Goal: Transaction & Acquisition: Purchase product/service

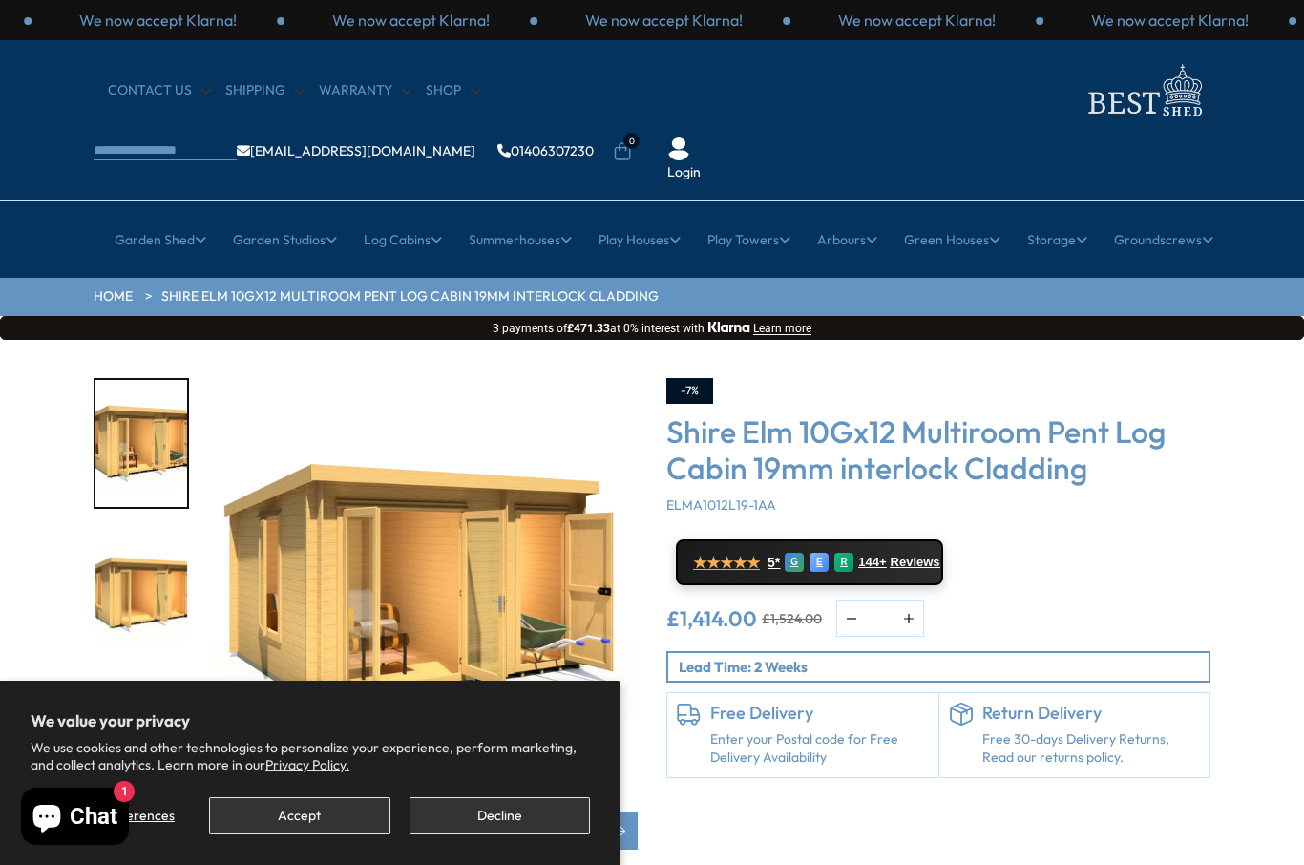
click at [317, 802] on button "Accept" at bounding box center [299, 815] width 180 height 37
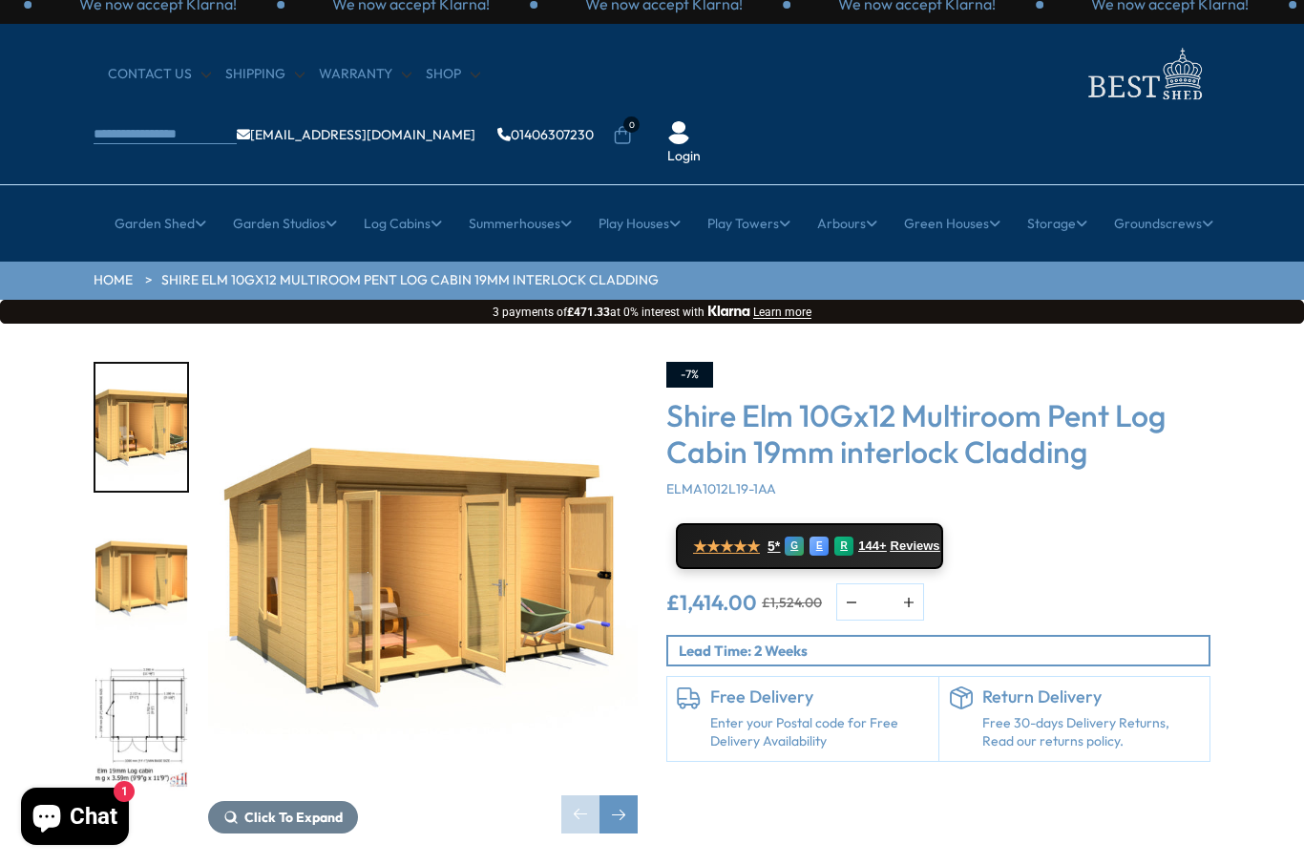
scroll to position [18, 0]
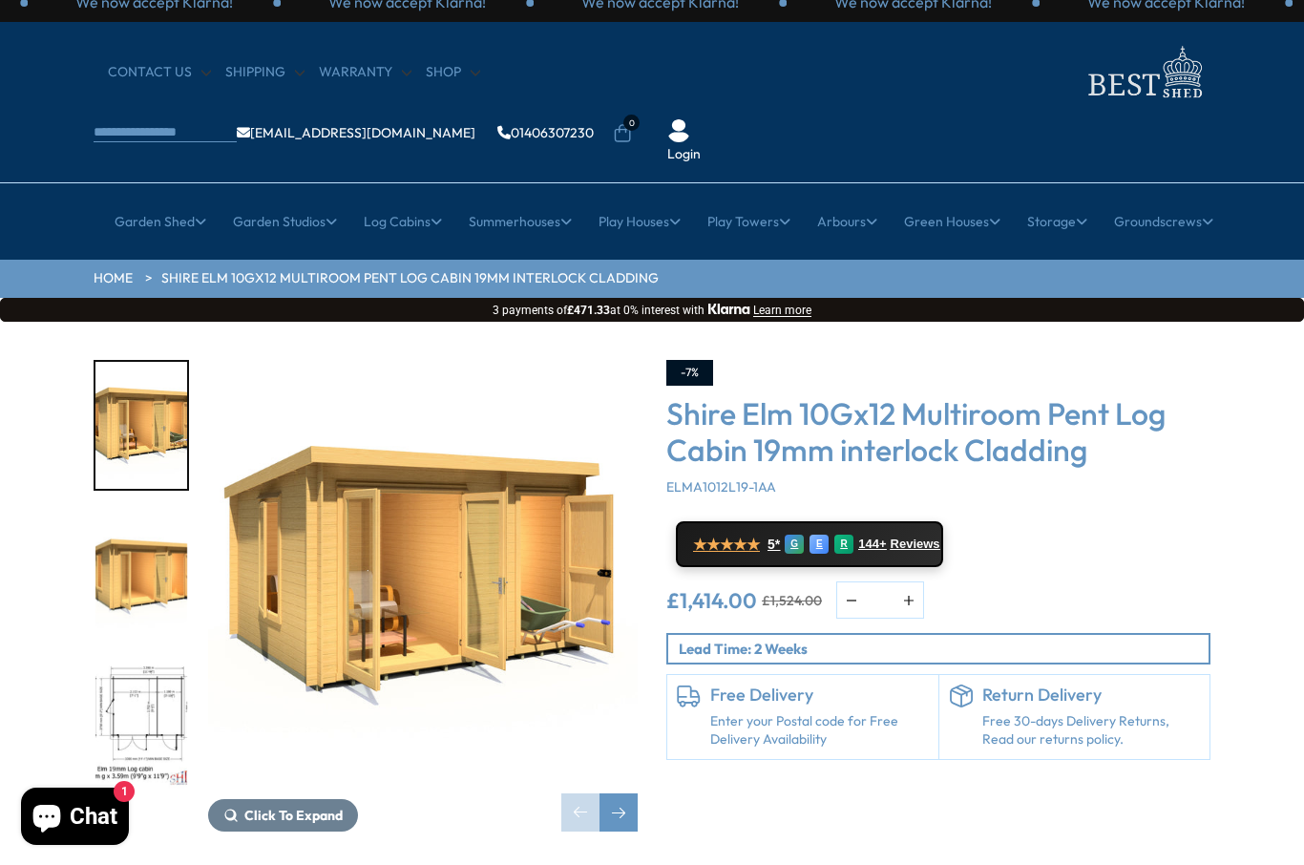
click at [630, 793] on div "Next slide" at bounding box center [618, 812] width 38 height 38
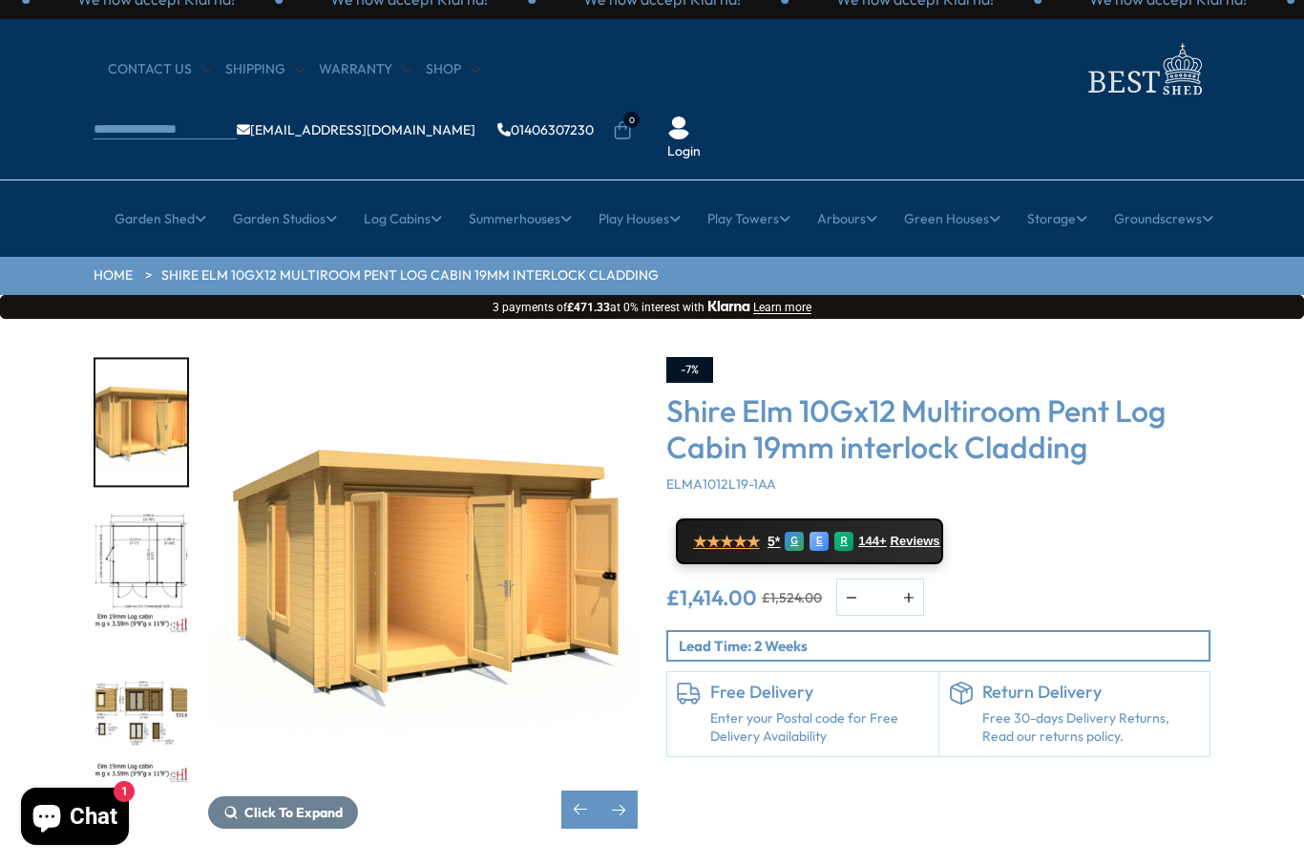
scroll to position [0, 0]
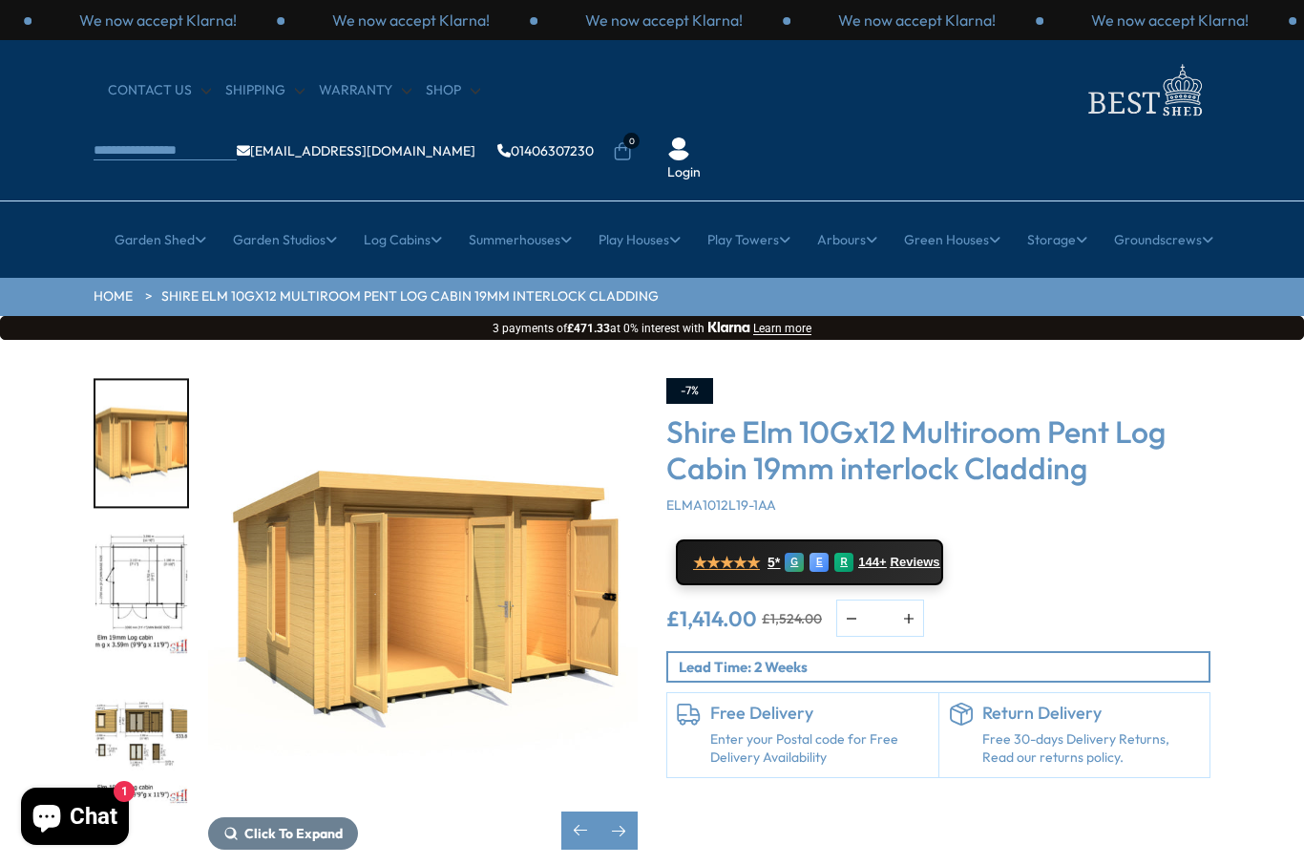
click at [802, 408] on li "10ft" at bounding box center [779, 424] width 227 height 33
click at [790, 408] on link "10ft" at bounding box center [780, 424] width 26 height 33
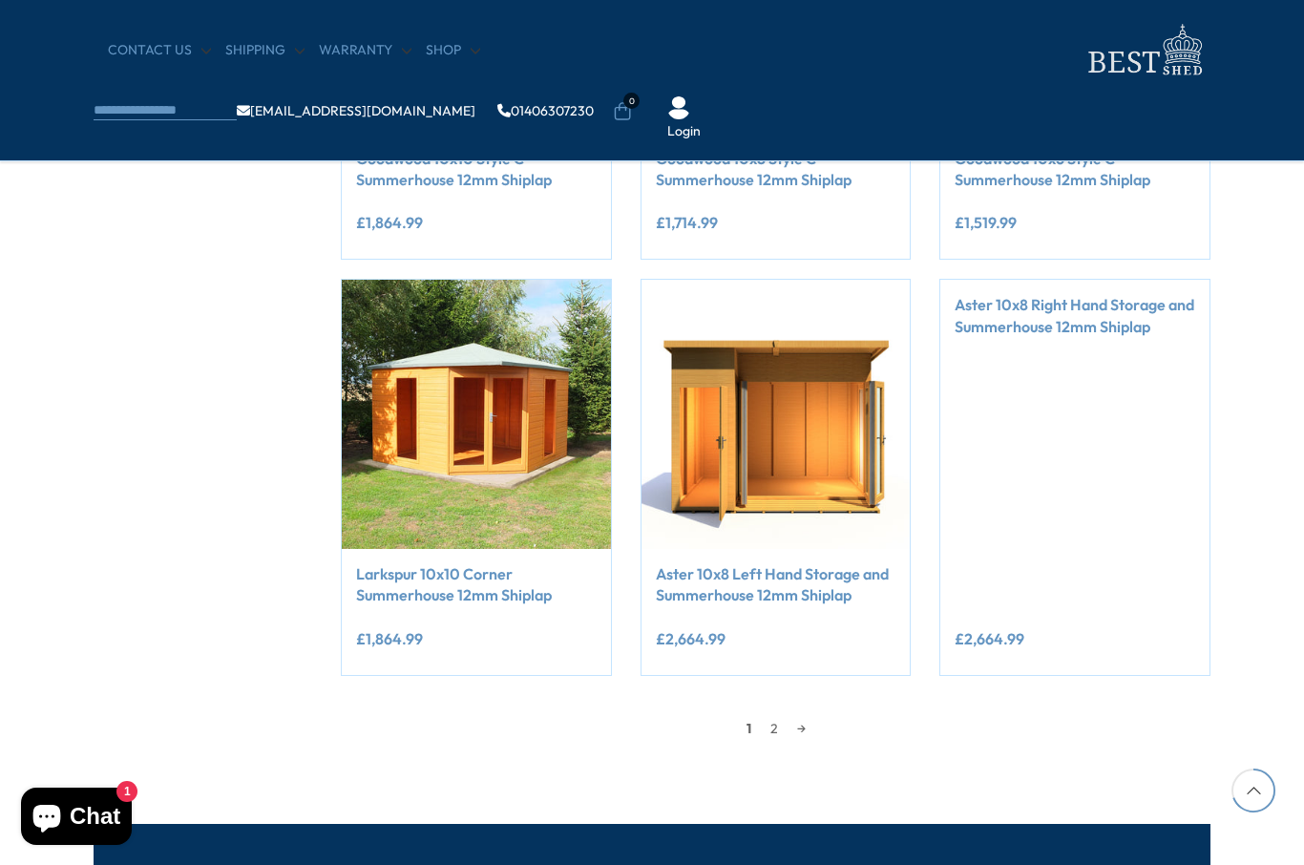
scroll to position [1445, 0]
click at [767, 719] on link "2" at bounding box center [774, 728] width 27 height 29
